Goal: Task Accomplishment & Management: Manage account settings

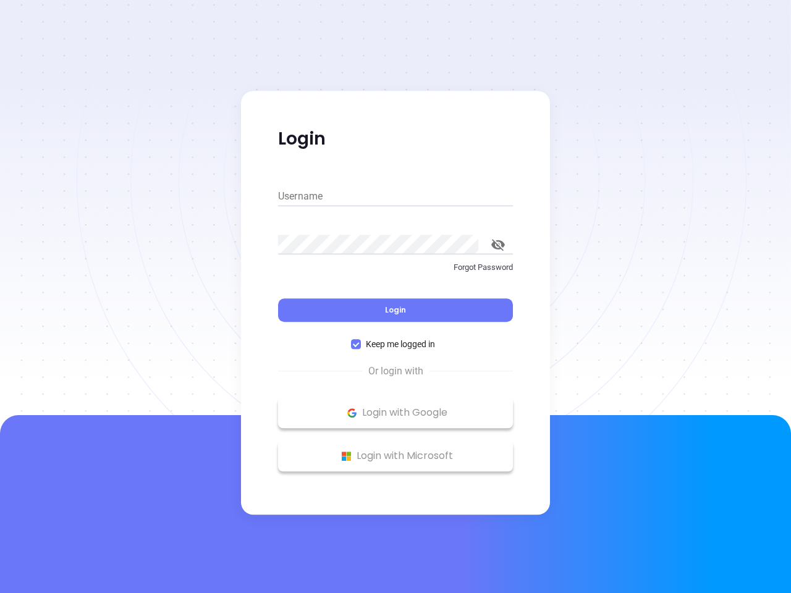
click at [395, 296] on div "Login" at bounding box center [395, 302] width 235 height 38
click at [395, 196] on input "Username" at bounding box center [395, 197] width 235 height 20
click at [498, 245] on icon "toggle password visibility" at bounding box center [498, 245] width 14 height 12
click at [395, 310] on span "Login" at bounding box center [395, 309] width 21 height 10
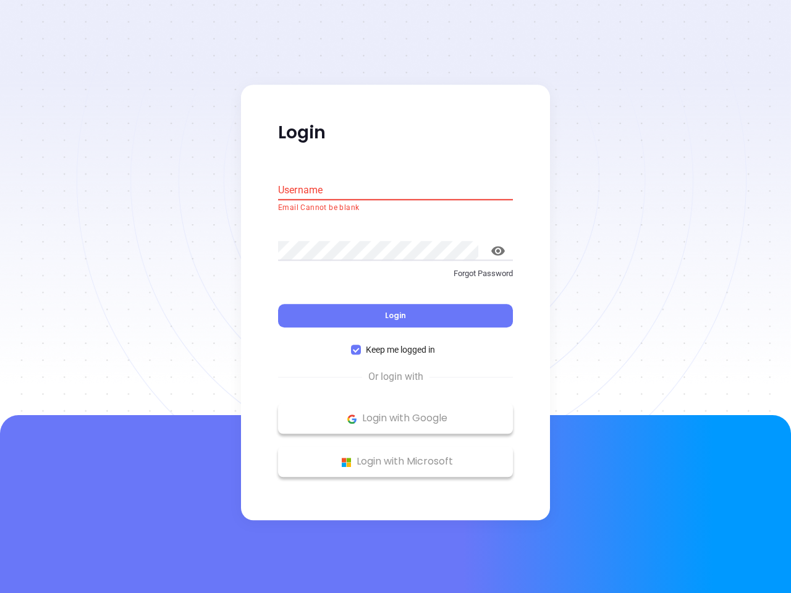
click at [395, 344] on span "Keep me logged in" at bounding box center [400, 350] width 79 height 14
click at [361, 345] on input "Keep me logged in" at bounding box center [356, 350] width 10 height 10
checkbox input "false"
click at [395, 413] on p "Login with Google" at bounding box center [395, 418] width 222 height 19
click at [395, 456] on p "Login with Microsoft" at bounding box center [395, 462] width 222 height 19
